Goal: Information Seeking & Learning: Learn about a topic

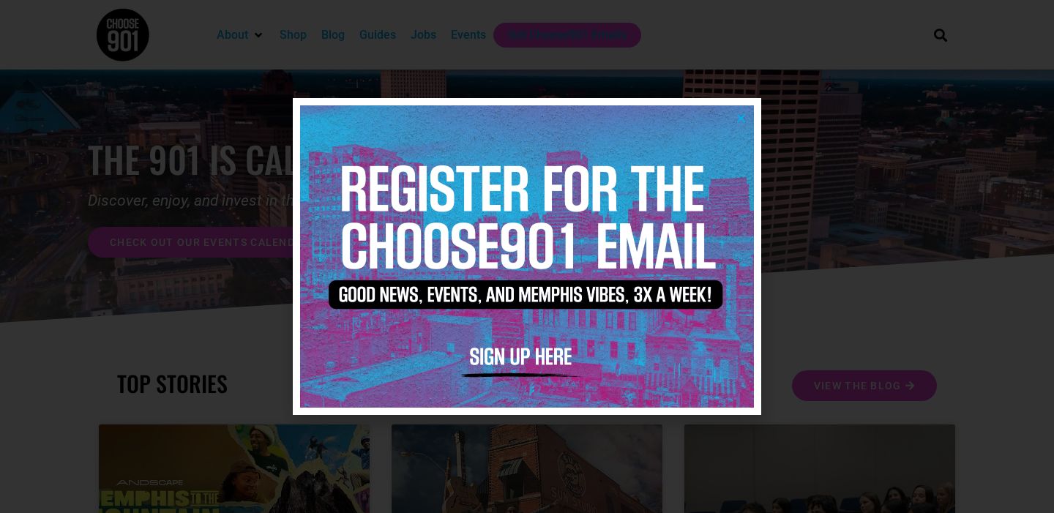
click at [874, 184] on div at bounding box center [527, 256] width 1054 height 513
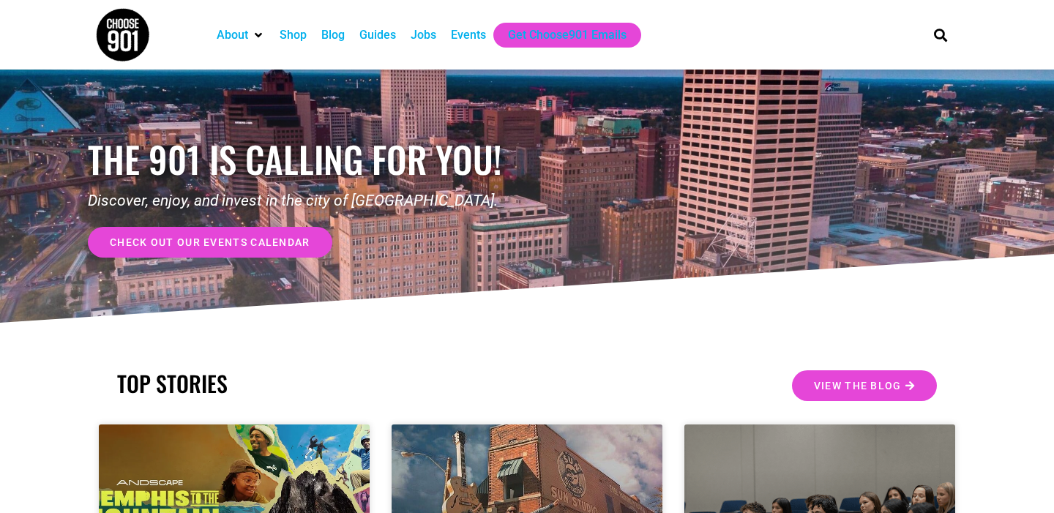
click at [421, 31] on div "Jobs" at bounding box center [423, 35] width 26 height 18
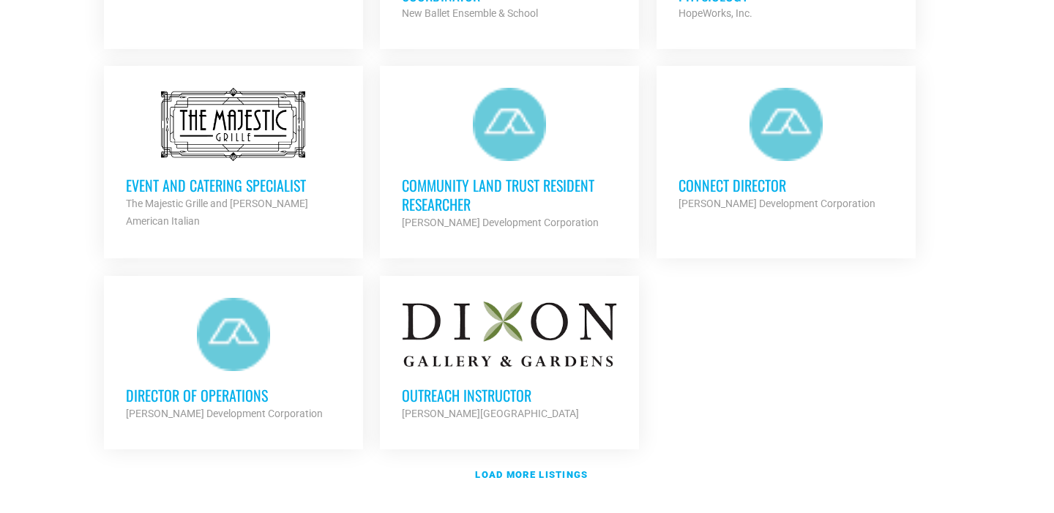
scroll to position [1669, 0]
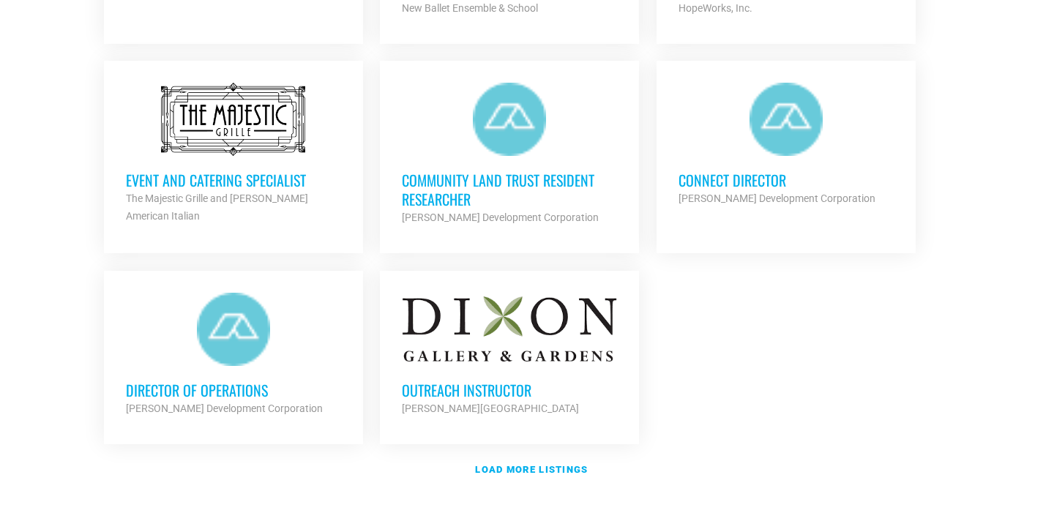
click at [726, 170] on h3 "Connect Director" at bounding box center [785, 179] width 215 height 19
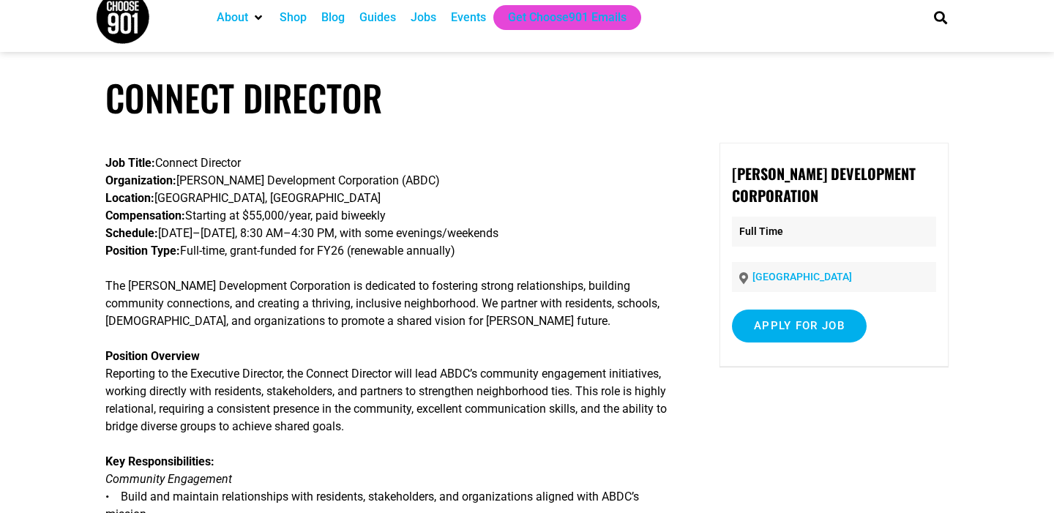
scroll to position [18, 0]
